Goal: Task Accomplishment & Management: Manage account settings

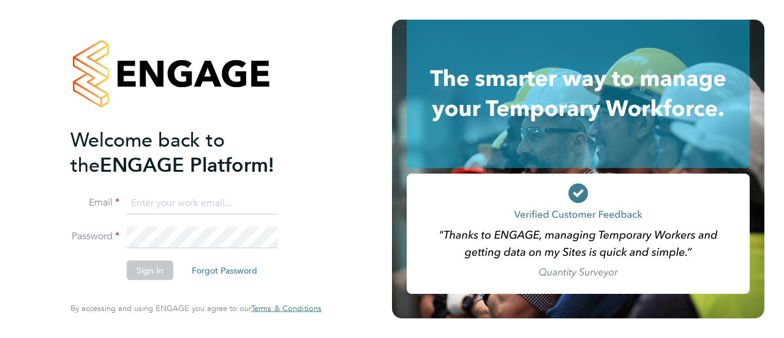
type input "[PERSON_NAME][EMAIL_ADDRESS][DOMAIN_NAME]"
click at [145, 271] on button "Sign In" at bounding box center [150, 270] width 47 height 20
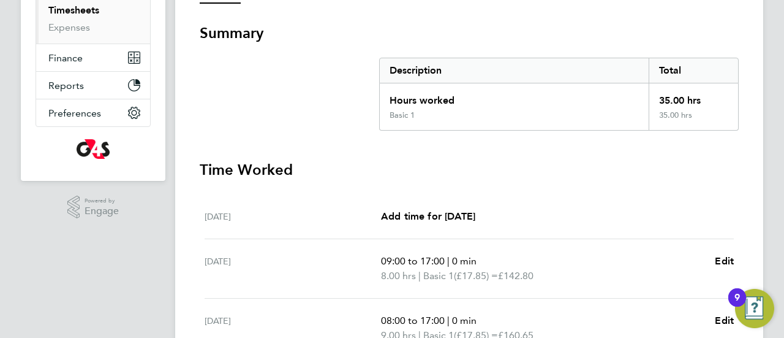
scroll to position [451, 0]
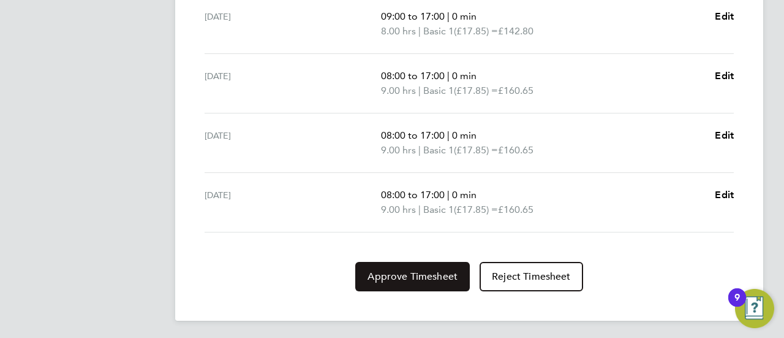
click at [435, 273] on span "Approve Timesheet" at bounding box center [413, 276] width 90 height 12
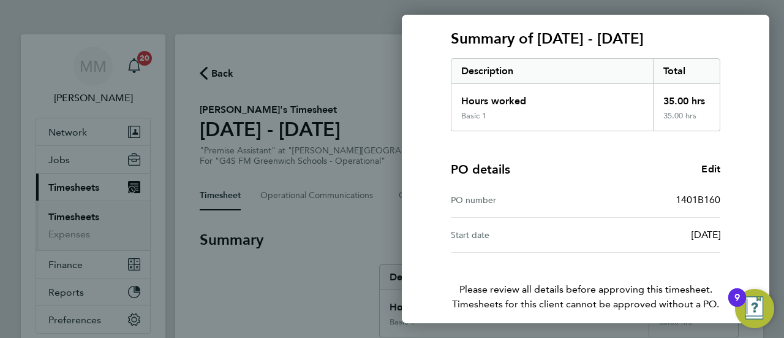
scroll to position [208, 0]
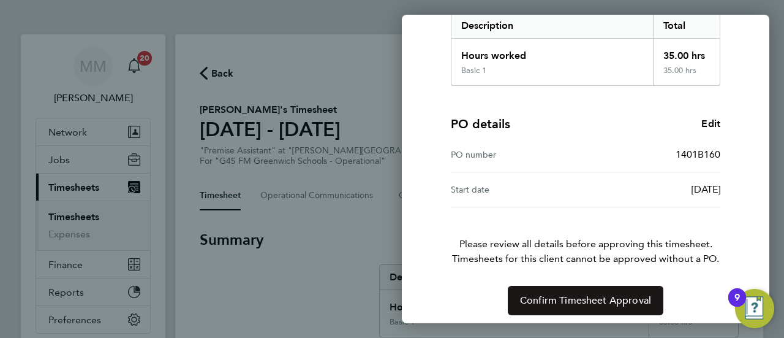
click at [586, 305] on button "Confirm Timesheet Approval" at bounding box center [586, 299] width 156 height 29
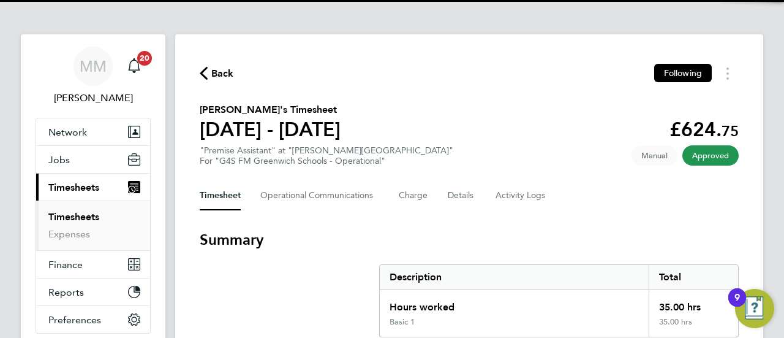
click at [222, 80] on span "Back" at bounding box center [222, 73] width 23 height 15
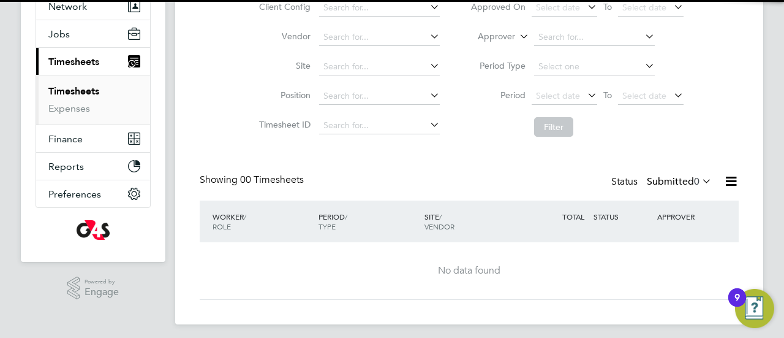
scroll to position [130, 0]
